Goal: Task Accomplishment & Management: Use online tool/utility

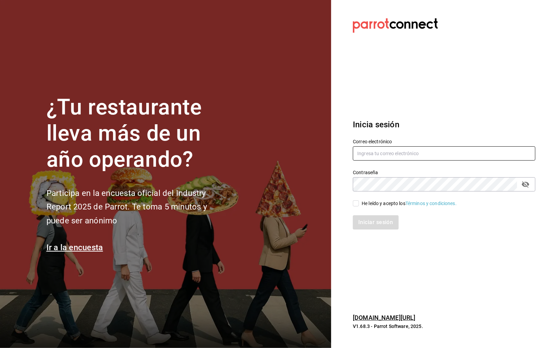
click at [378, 154] on input "text" at bounding box center [444, 153] width 182 height 14
type input "[PERSON_NAME][EMAIL_ADDRESS][DOMAIN_NAME]"
click at [523, 184] on icon "passwordField" at bounding box center [525, 184] width 7 height 6
drag, startPoint x: 356, startPoint y: 204, endPoint x: 365, endPoint y: 213, distance: 12.9
click at [356, 204] on input "He leído y acepto los Términos y condiciones." at bounding box center [356, 203] width 6 height 6
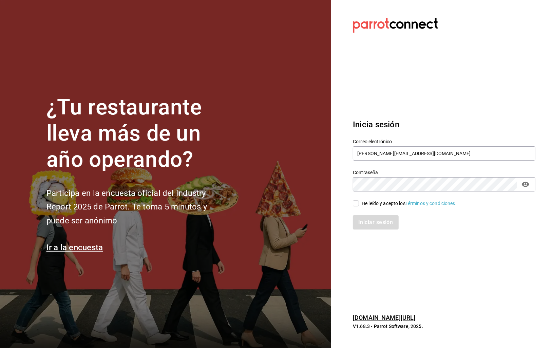
checkbox input "true"
click at [371, 222] on button "Iniciar sesión" at bounding box center [376, 222] width 46 height 14
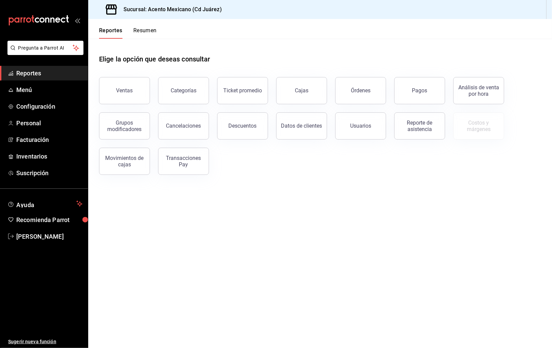
click at [190, 168] on button "Transacciones Pay" at bounding box center [183, 161] width 51 height 27
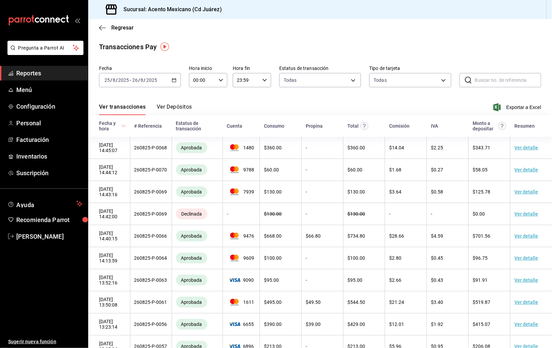
click at [176, 78] on icon "button" at bounding box center [174, 80] width 5 height 5
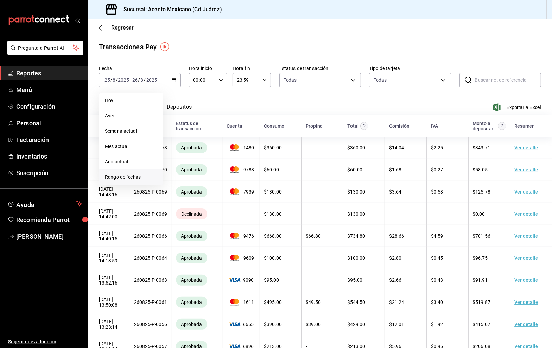
click at [135, 173] on span "Rango de fechas" at bounding box center [131, 176] width 53 height 7
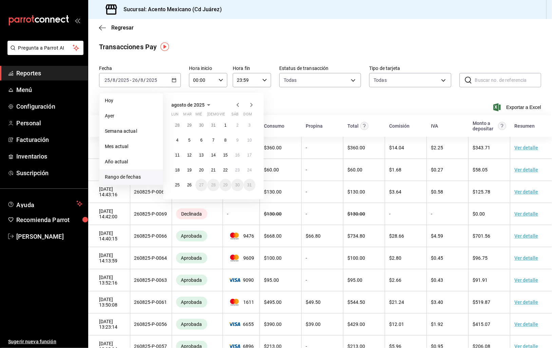
click at [236, 106] on icon "button" at bounding box center [238, 105] width 8 height 8
click at [236, 106] on icon "button" at bounding box center [238, 106] width 8 height 8
click at [251, 126] on button "1" at bounding box center [250, 125] width 12 height 12
click at [174, 197] on button "30" at bounding box center [177, 200] width 12 height 12
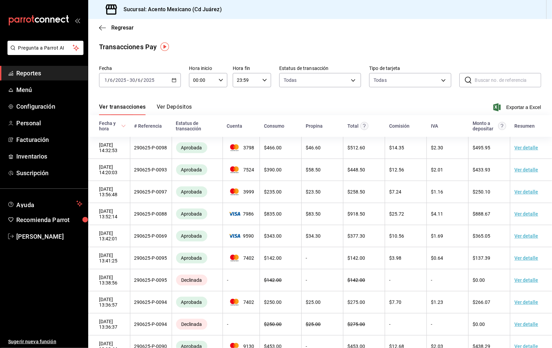
click at [526, 108] on span "Exportar a Excel" at bounding box center [517, 107] width 46 height 8
